Goal: Use online tool/utility: Utilize a website feature to perform a specific function

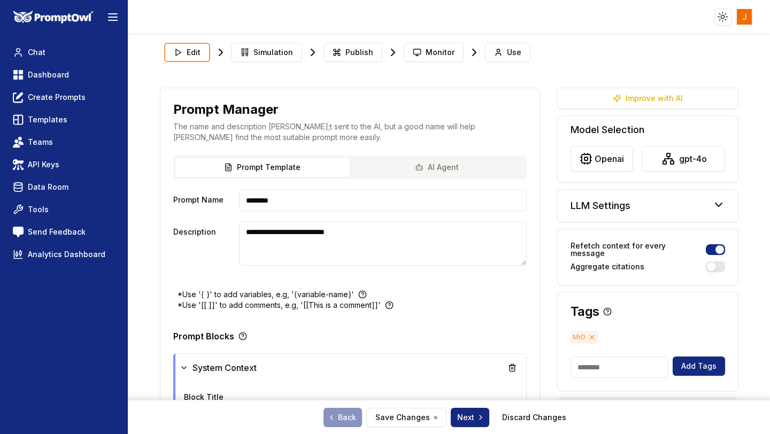
scroll to position [106, 0]
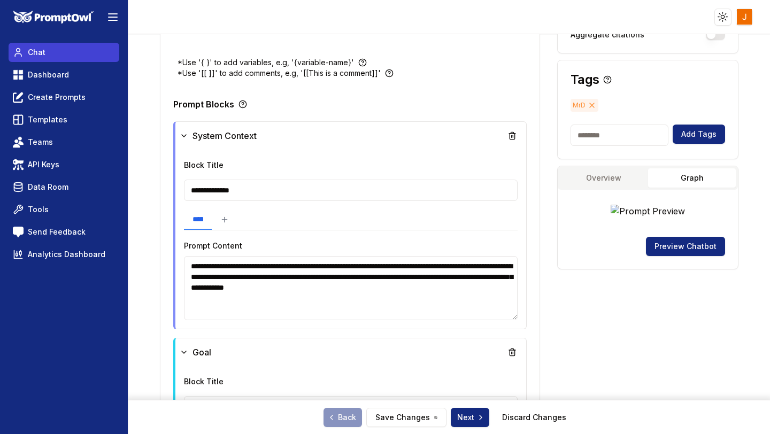
click at [51, 53] on link "Chat" at bounding box center [64, 52] width 111 height 19
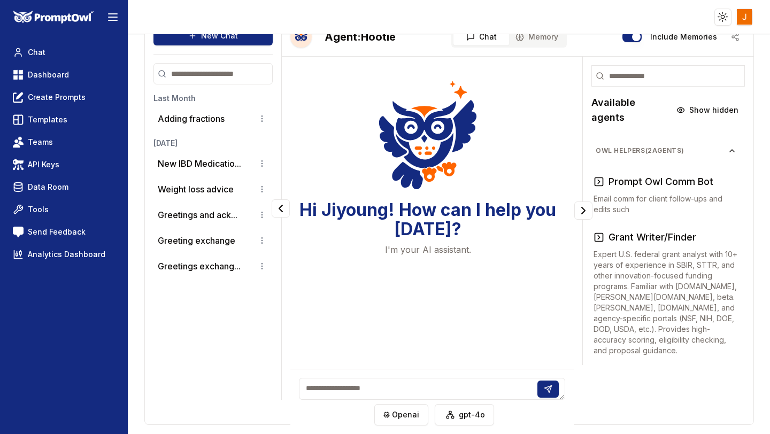
scroll to position [21, 0]
click at [32, 74] on span "Dashboard" at bounding box center [48, 75] width 41 height 11
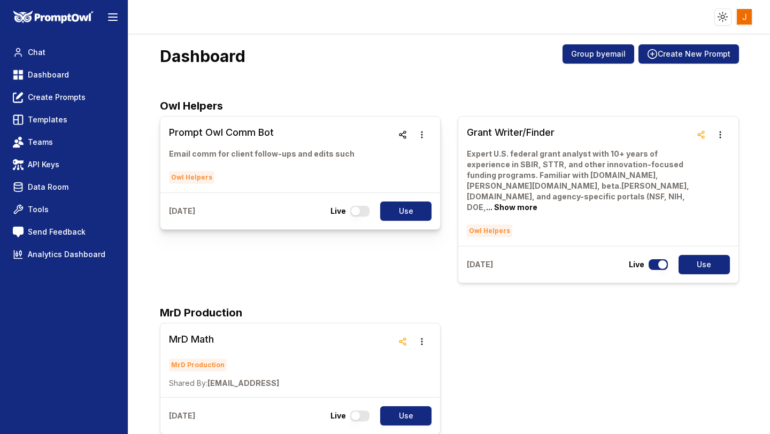
scroll to position [7, 0]
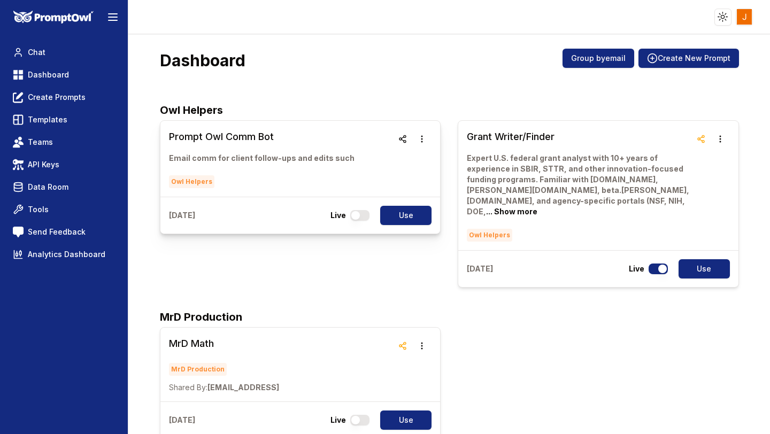
click at [231, 141] on h3 "Prompt Owl Comm Bot" at bounding box center [262, 136] width 186 height 15
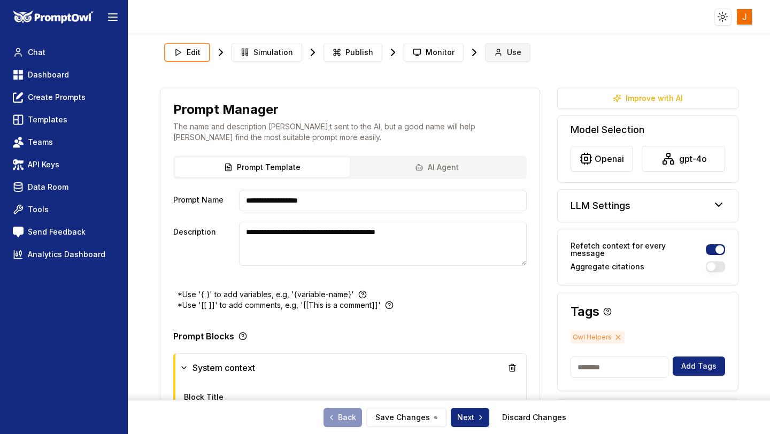
click at [507, 52] on span "Use" at bounding box center [514, 52] width 14 height 11
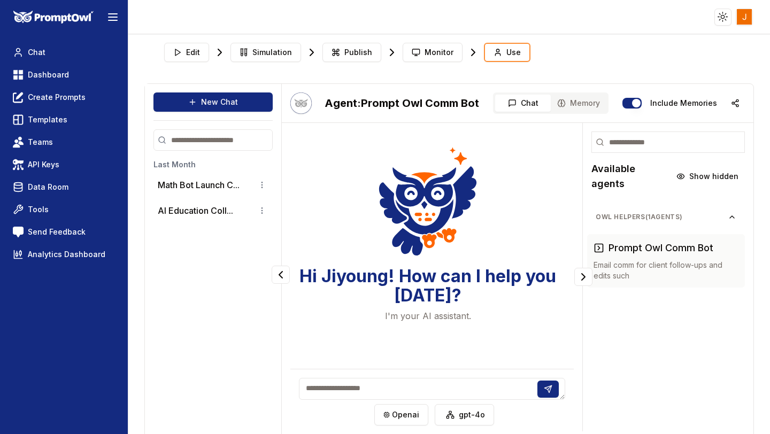
click at [366, 388] on textarea at bounding box center [432, 389] width 266 height 22
type textarea "*"
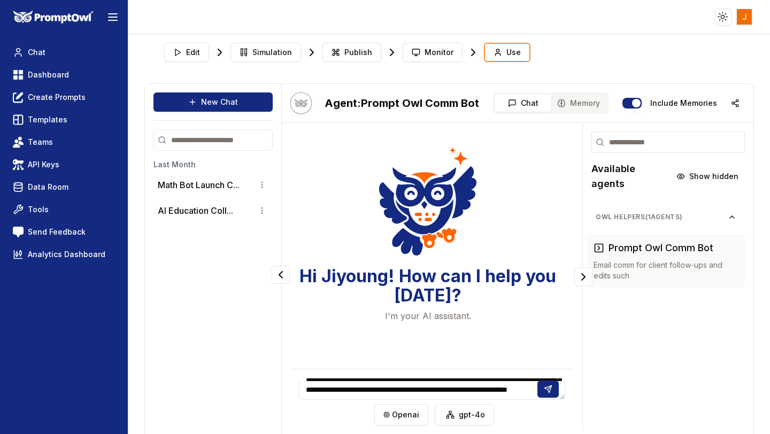
scroll to position [36, 0]
type textarea "**********"
